Goal: Task Accomplishment & Management: Manage account settings

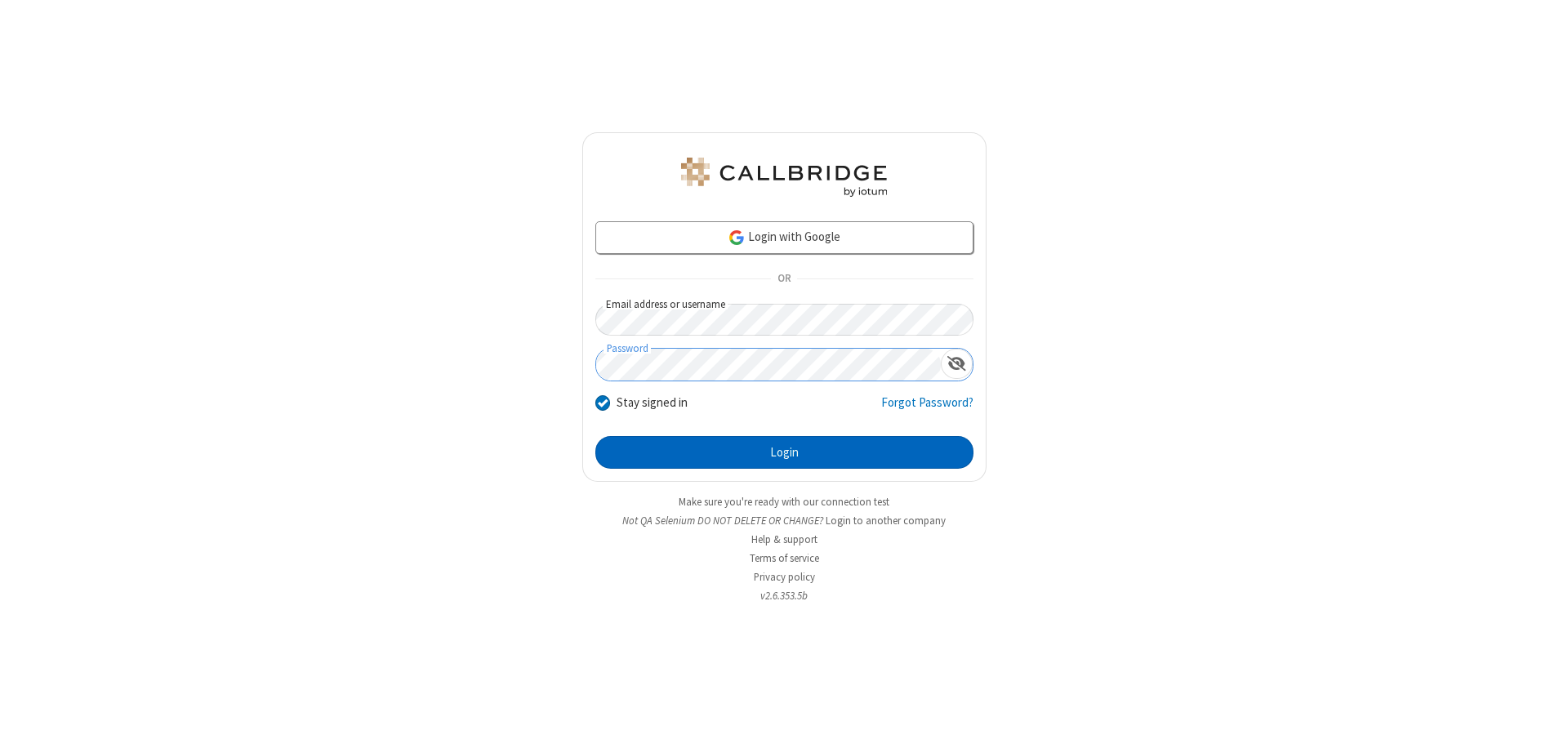
click at [784, 452] on button "Login" at bounding box center [784, 452] width 379 height 33
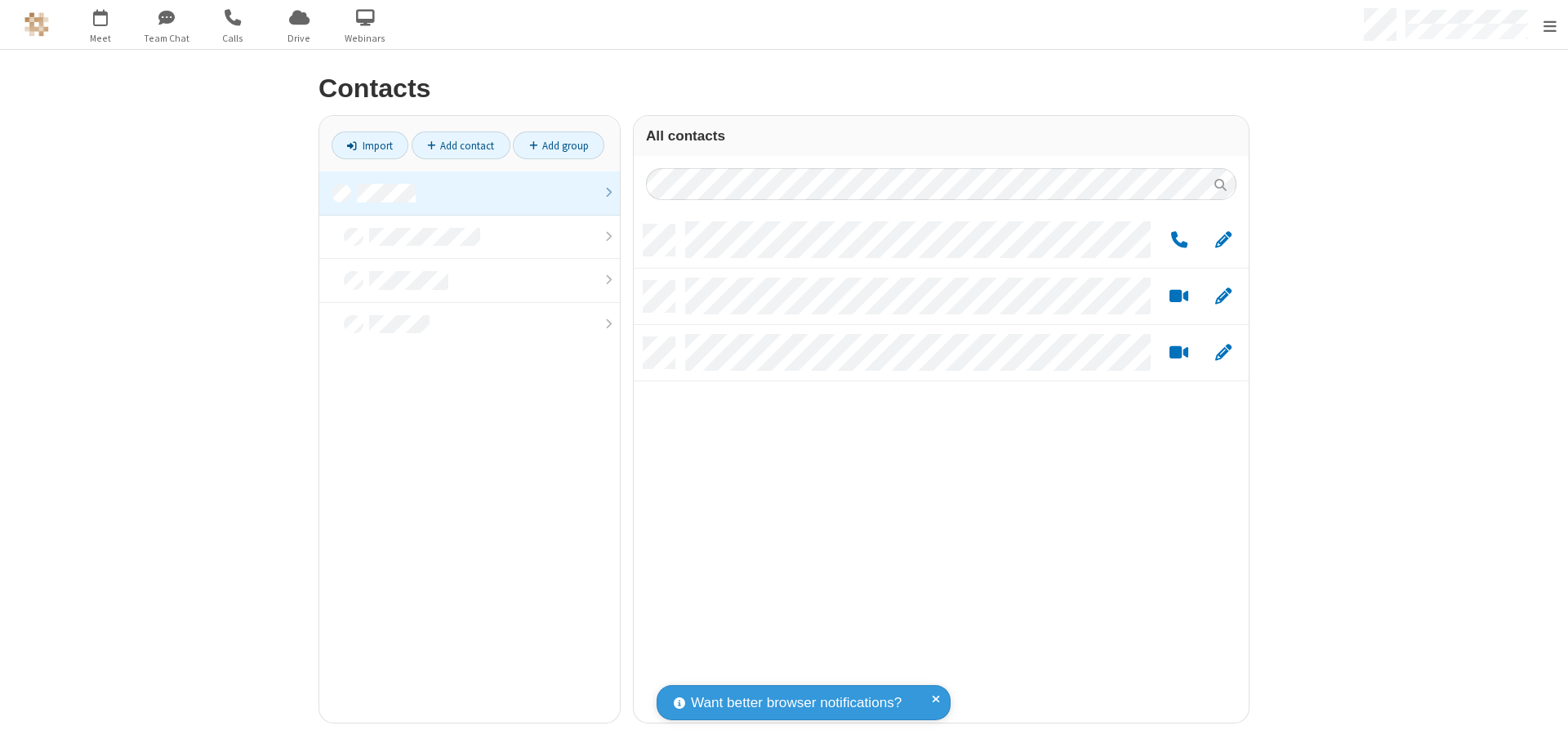
scroll to position [498, 603]
click at [463, 193] on link at bounding box center [469, 193] width 301 height 44
click at [1216, 239] on span "Edit" at bounding box center [1222, 240] width 16 height 20
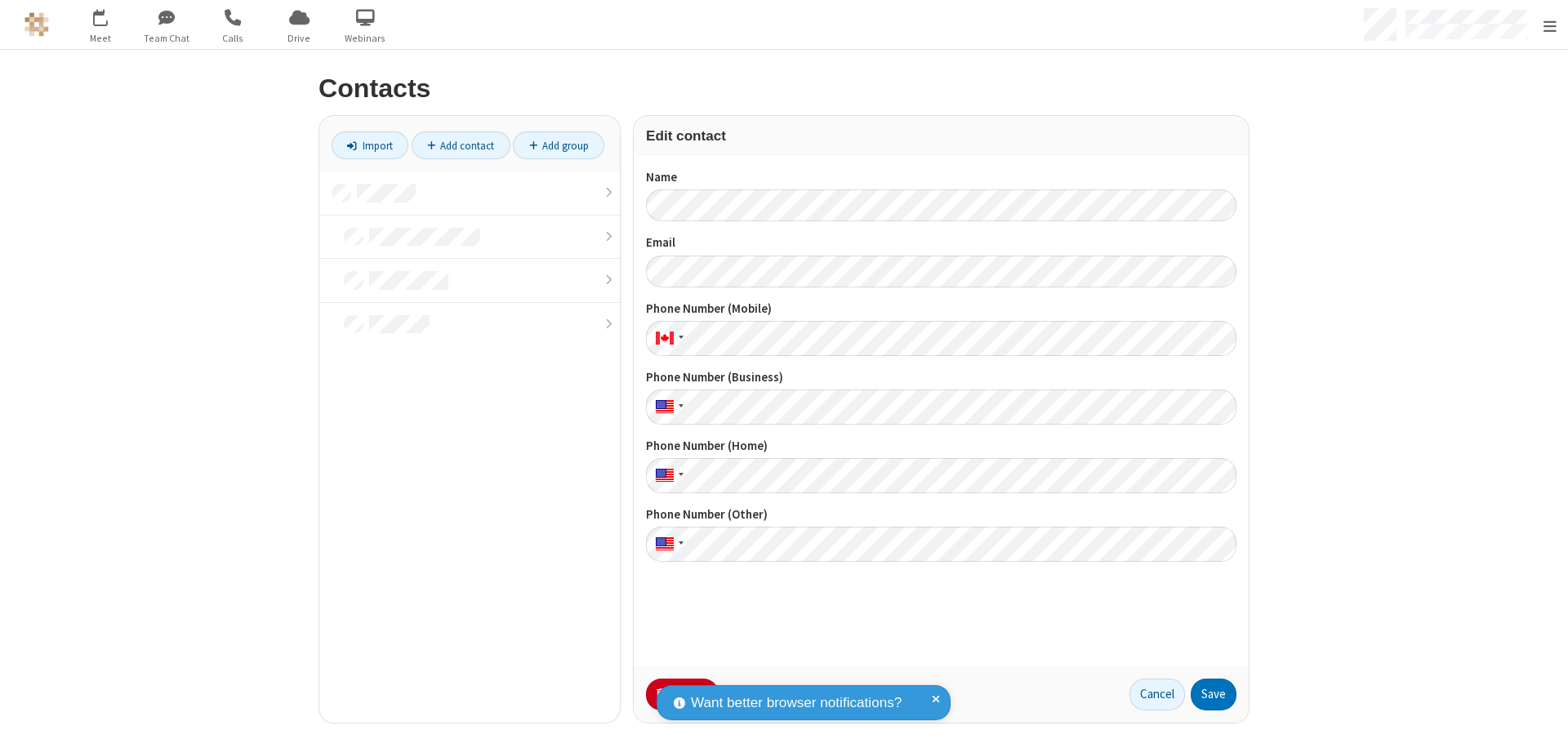
click at [0, 0] on button "No Thanks" at bounding box center [0, 0] width 0 height 0
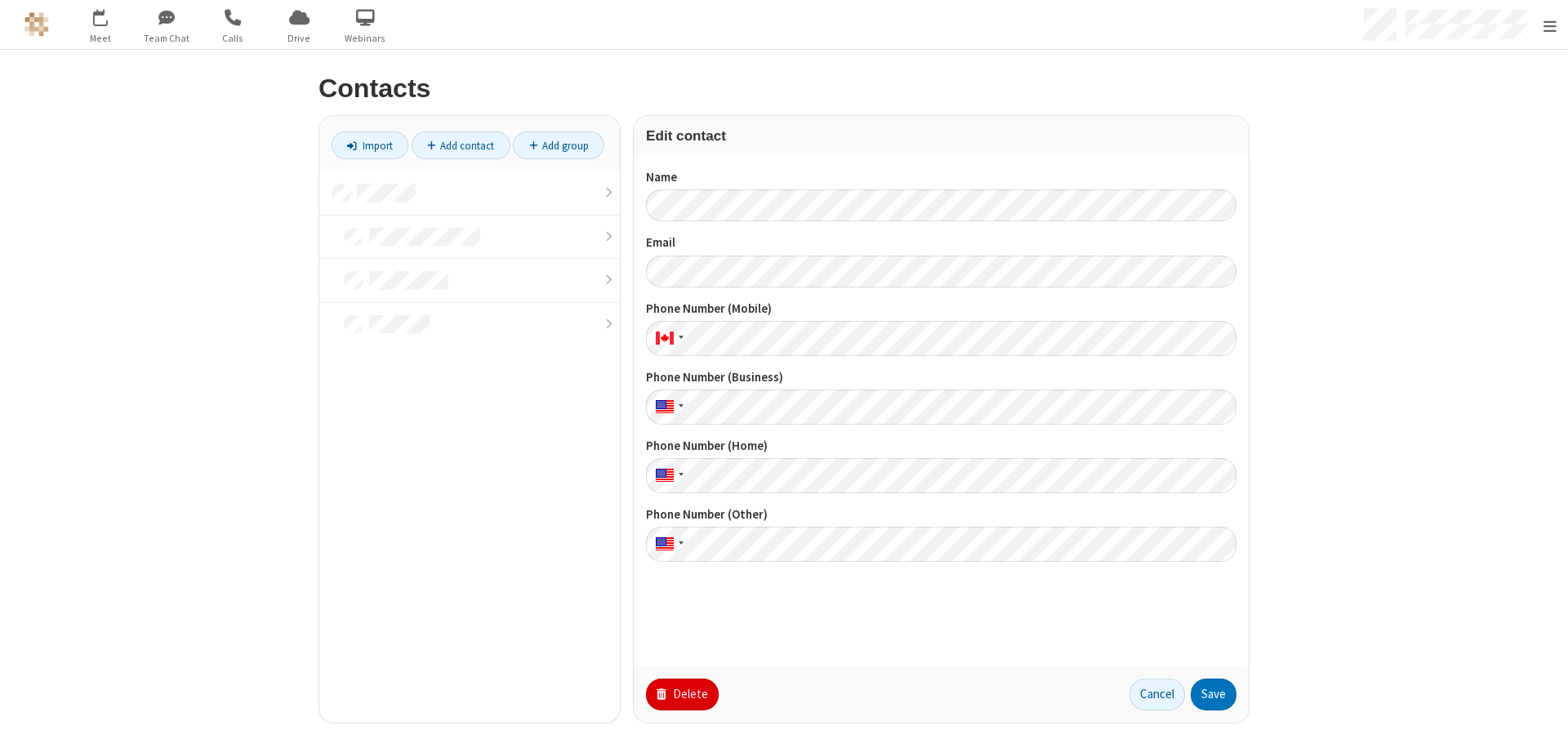
click at [674, 694] on button "Delete" at bounding box center [682, 694] width 72 height 33
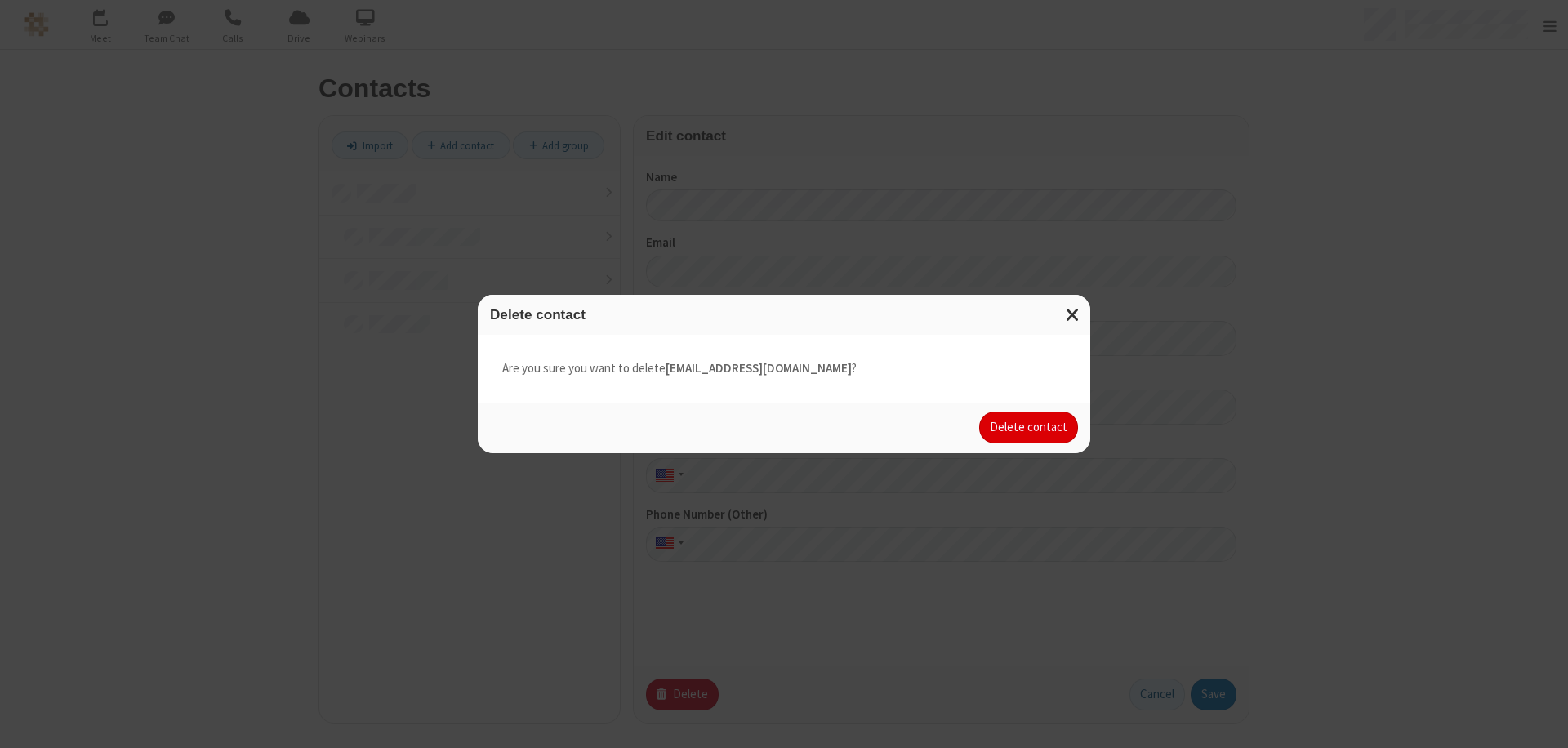
click at [1030, 426] on button "Delete contact" at bounding box center [1028, 427] width 99 height 33
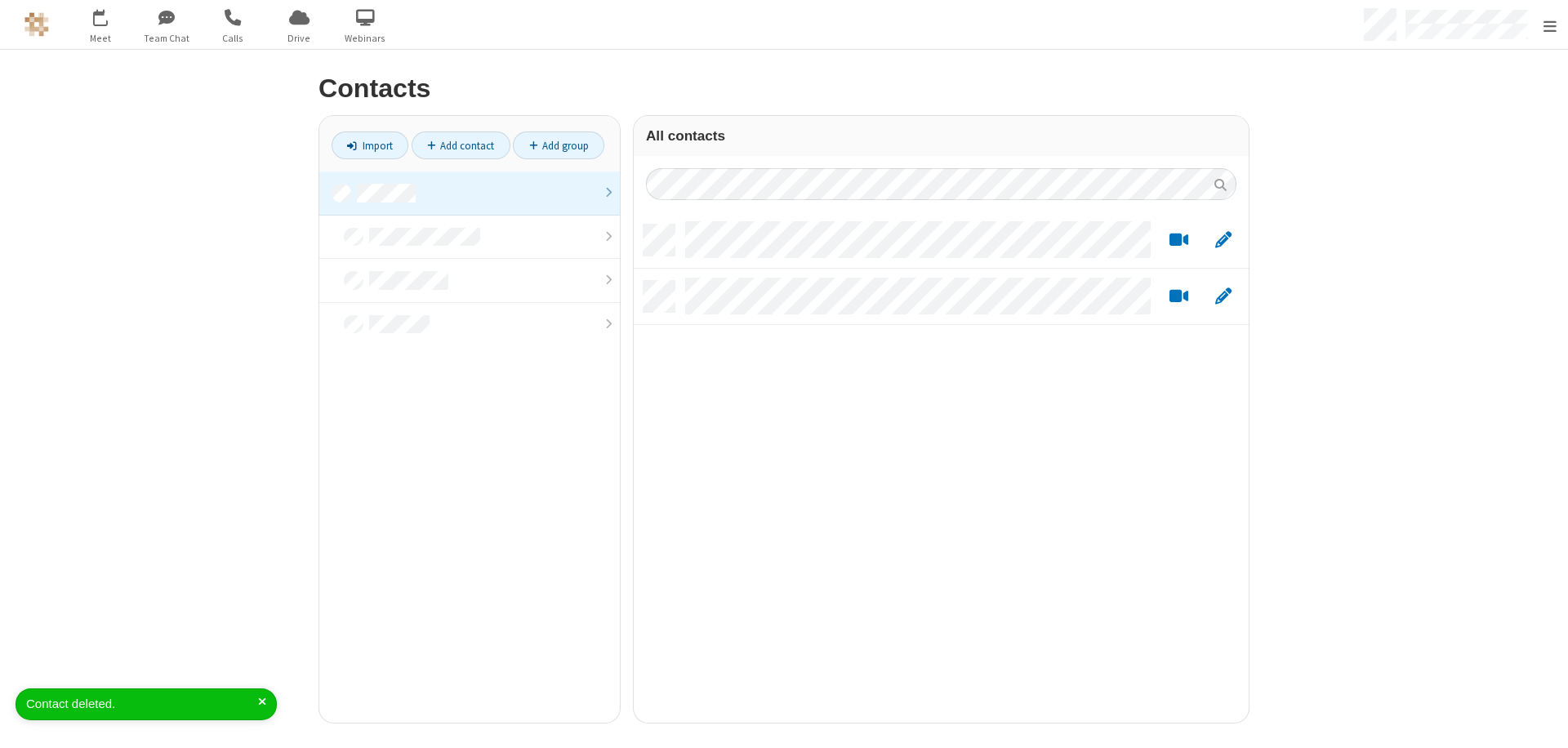
scroll to position [498, 603]
